Goal: Task Accomplishment & Management: Manage account settings

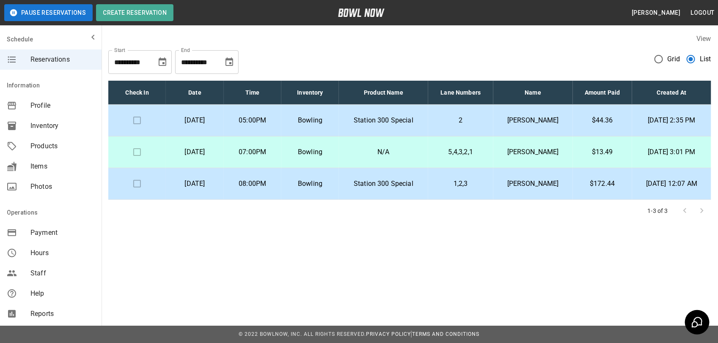
click at [548, 122] on p "[PERSON_NAME]" at bounding box center [533, 120] width 66 height 10
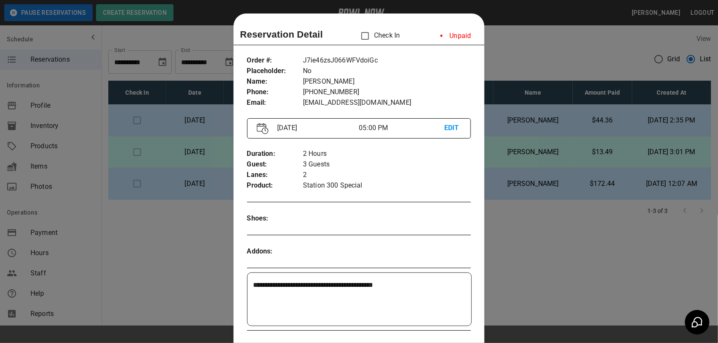
scroll to position [14, 0]
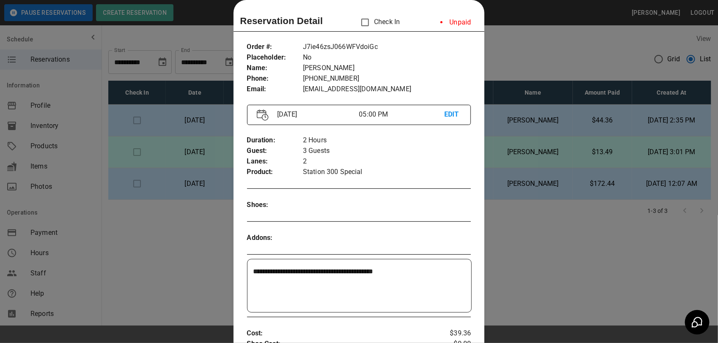
click at [524, 214] on div at bounding box center [359, 171] width 718 height 343
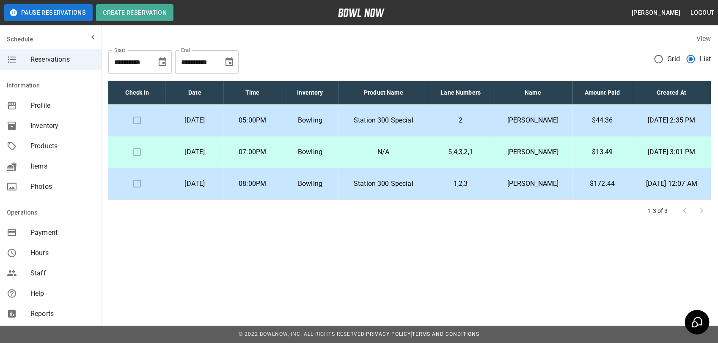
click at [534, 121] on p "[PERSON_NAME]" at bounding box center [533, 120] width 66 height 10
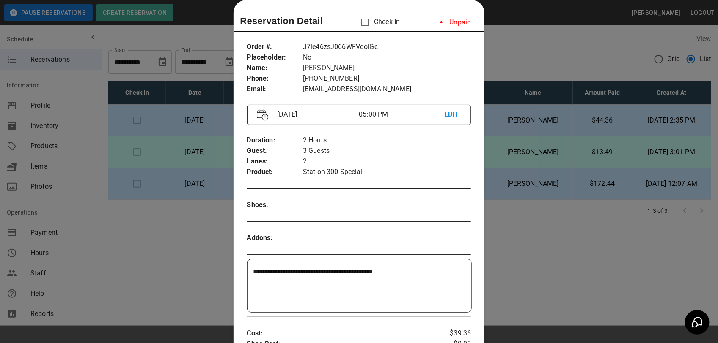
click at [524, 264] on div at bounding box center [359, 171] width 718 height 343
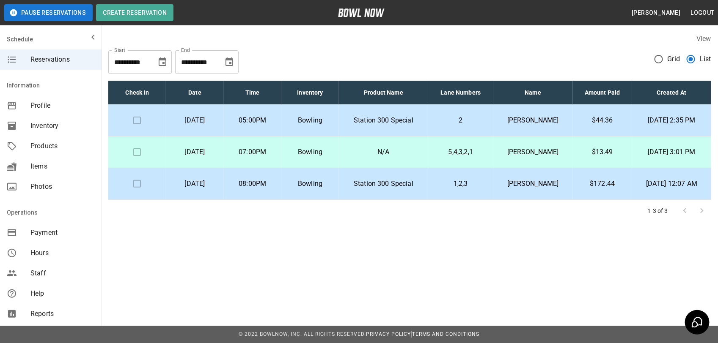
click at [275, 159] on td "07:00PM" at bounding box center [253, 153] width 58 height 32
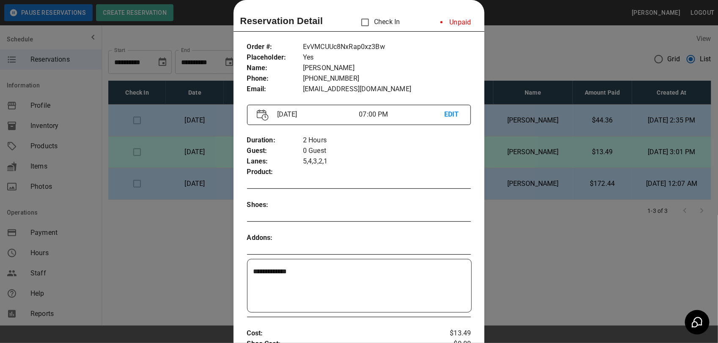
click at [518, 263] on div at bounding box center [359, 171] width 718 height 343
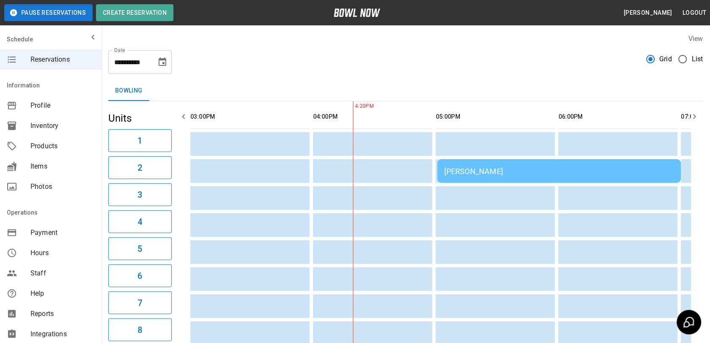
scroll to position [0, 123]
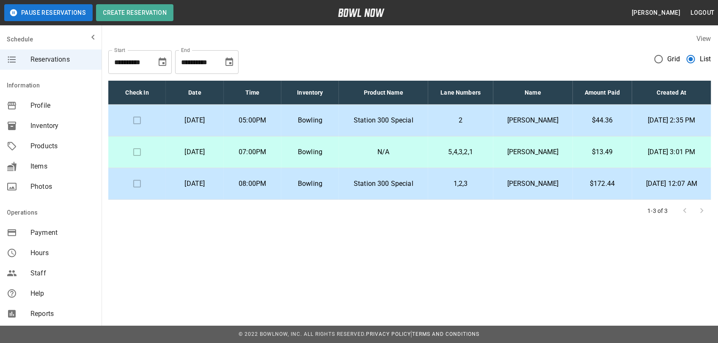
click at [202, 121] on p "[DATE]" at bounding box center [195, 120] width 44 height 10
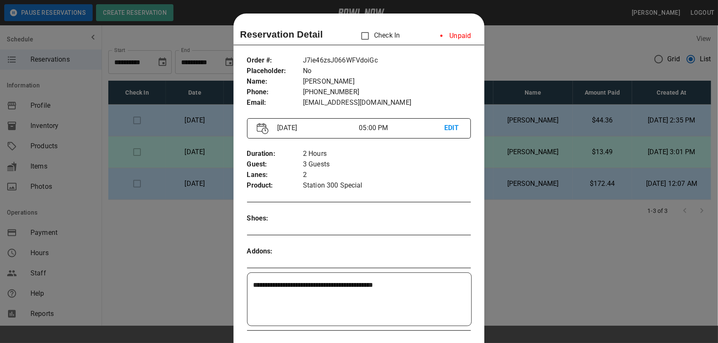
scroll to position [14, 0]
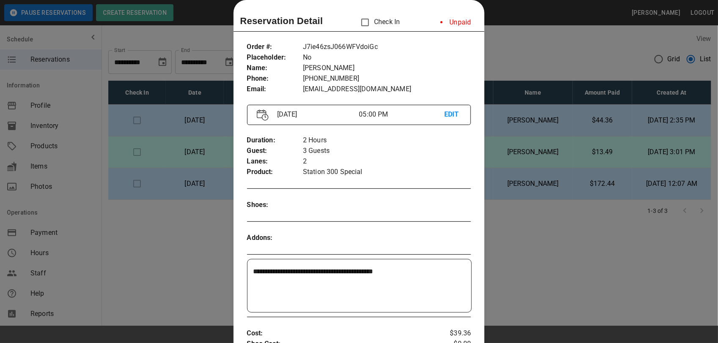
click at [531, 57] on div at bounding box center [359, 171] width 718 height 343
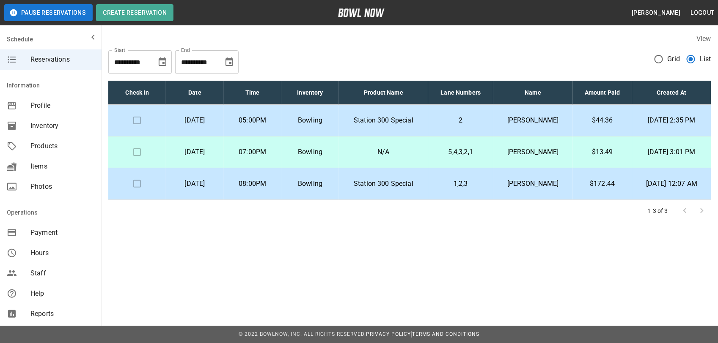
click at [136, 120] on td at bounding box center [137, 121] width 58 height 32
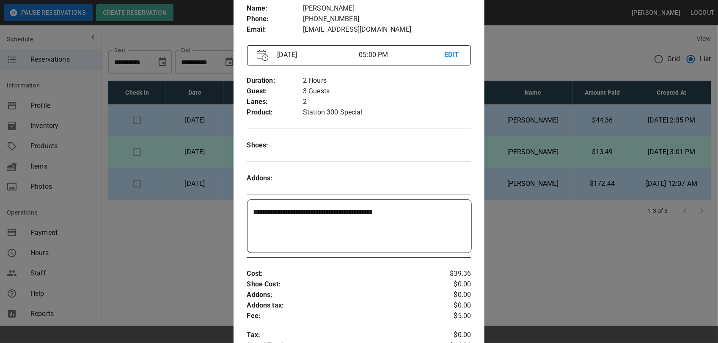
scroll to position [0, 0]
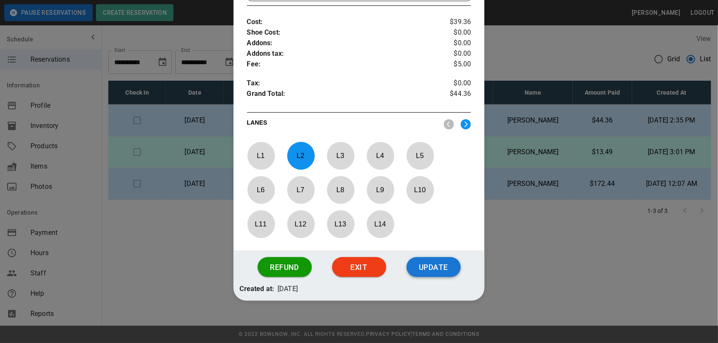
click at [434, 265] on button "Update" at bounding box center [433, 268] width 54 height 20
